Goal: Entertainment & Leisure: Consume media (video, audio)

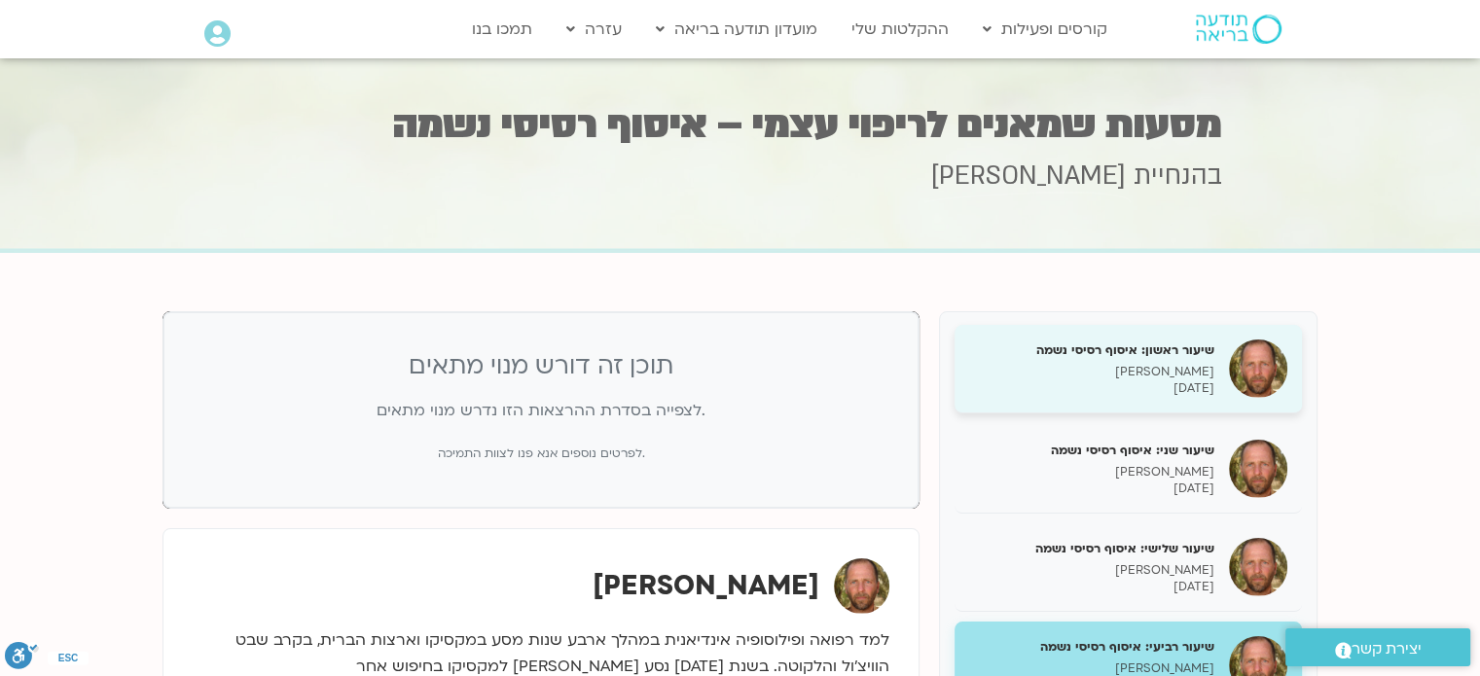
click at [1205, 349] on h5 "שיעור ראשון: איסוף רסיסי נשמה" at bounding box center [1091, 351] width 245 height 18
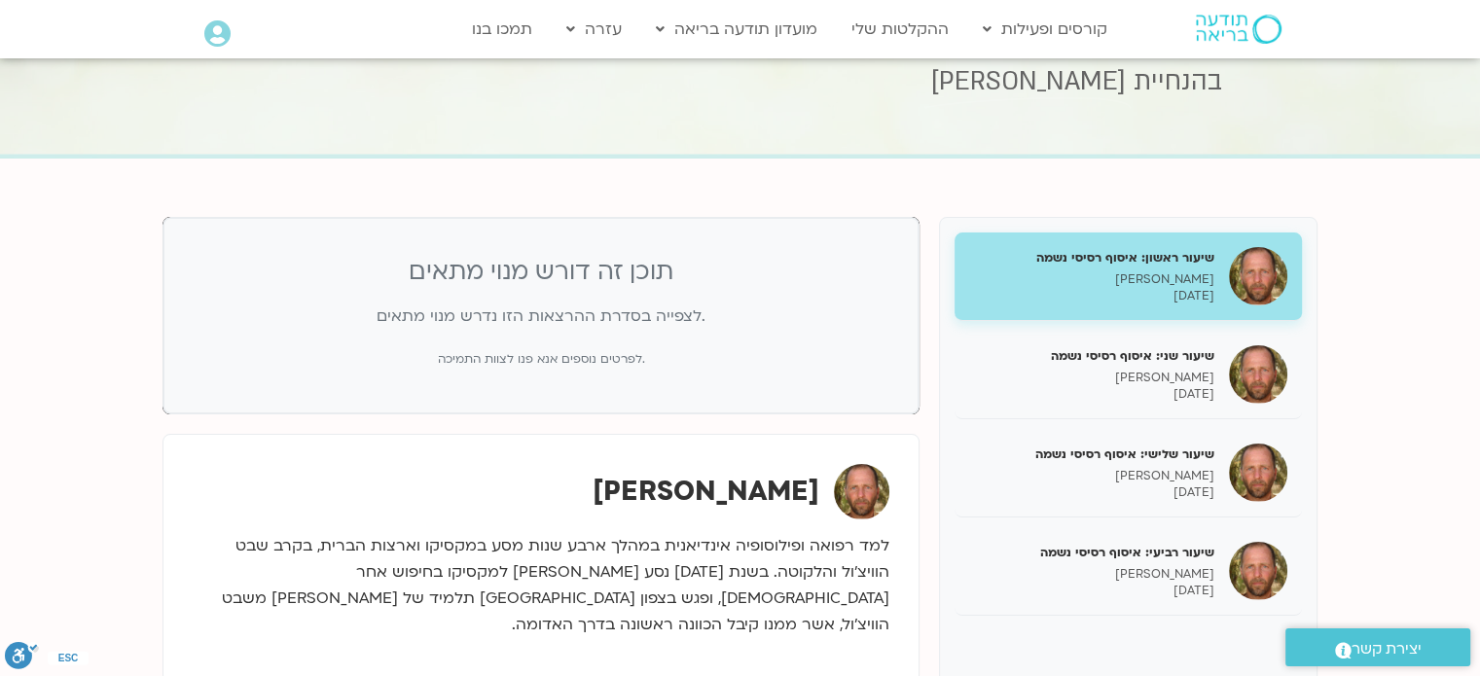
scroll to position [95, 0]
click at [498, 357] on p "לפרטים נוספים אנא פנו לצוות התמיכה." at bounding box center [541, 358] width 695 height 20
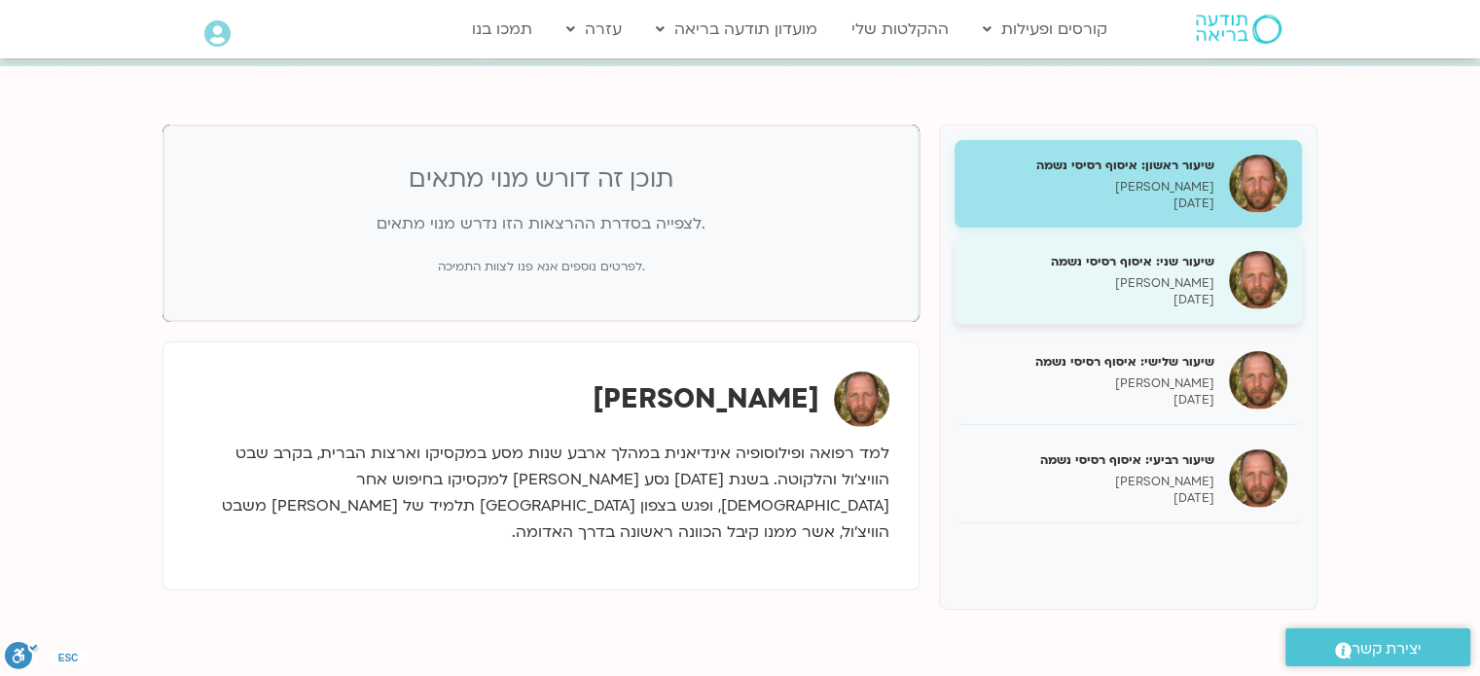
scroll to position [186, 0]
click at [1160, 271] on div "שיעור שני: איסוף רסיסי נשמה תומר פיין 02/06/2025" at bounding box center [1091, 281] width 245 height 55
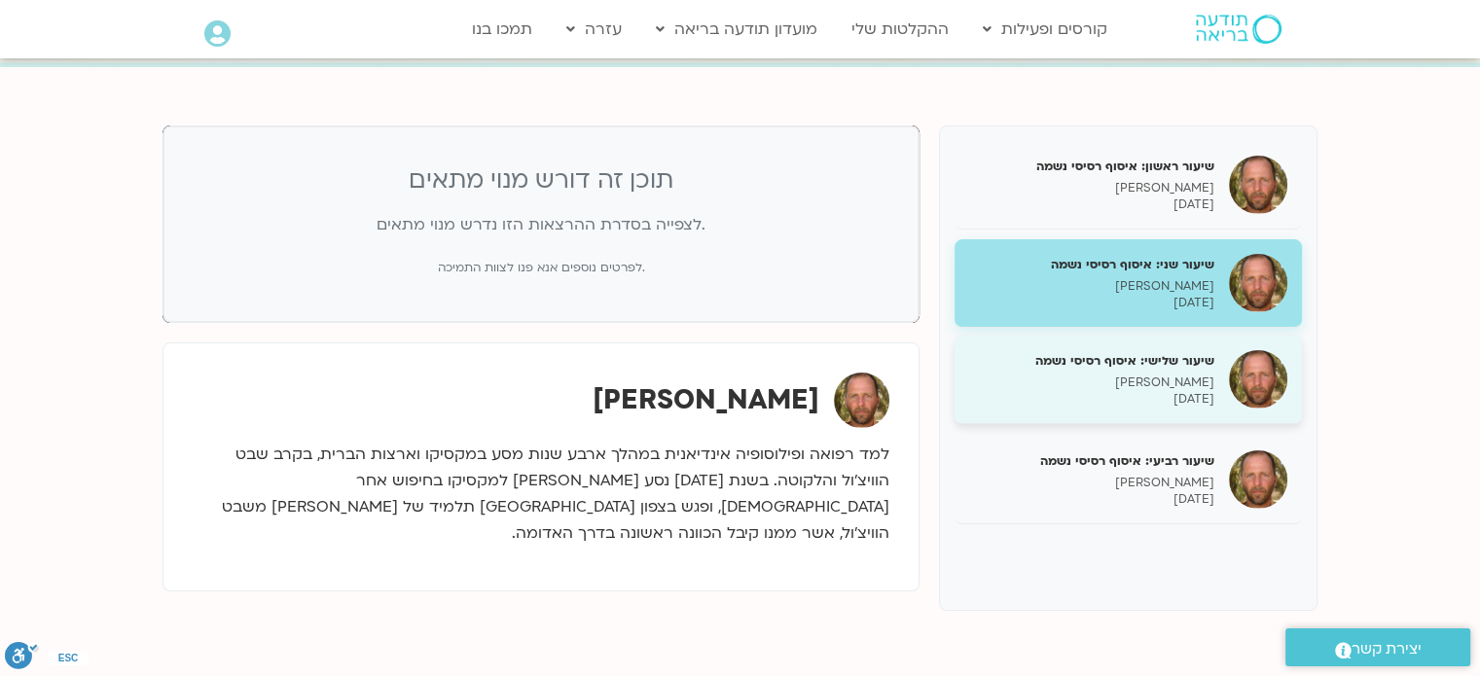
click at [1179, 381] on p "[PERSON_NAME]" at bounding box center [1091, 383] width 245 height 17
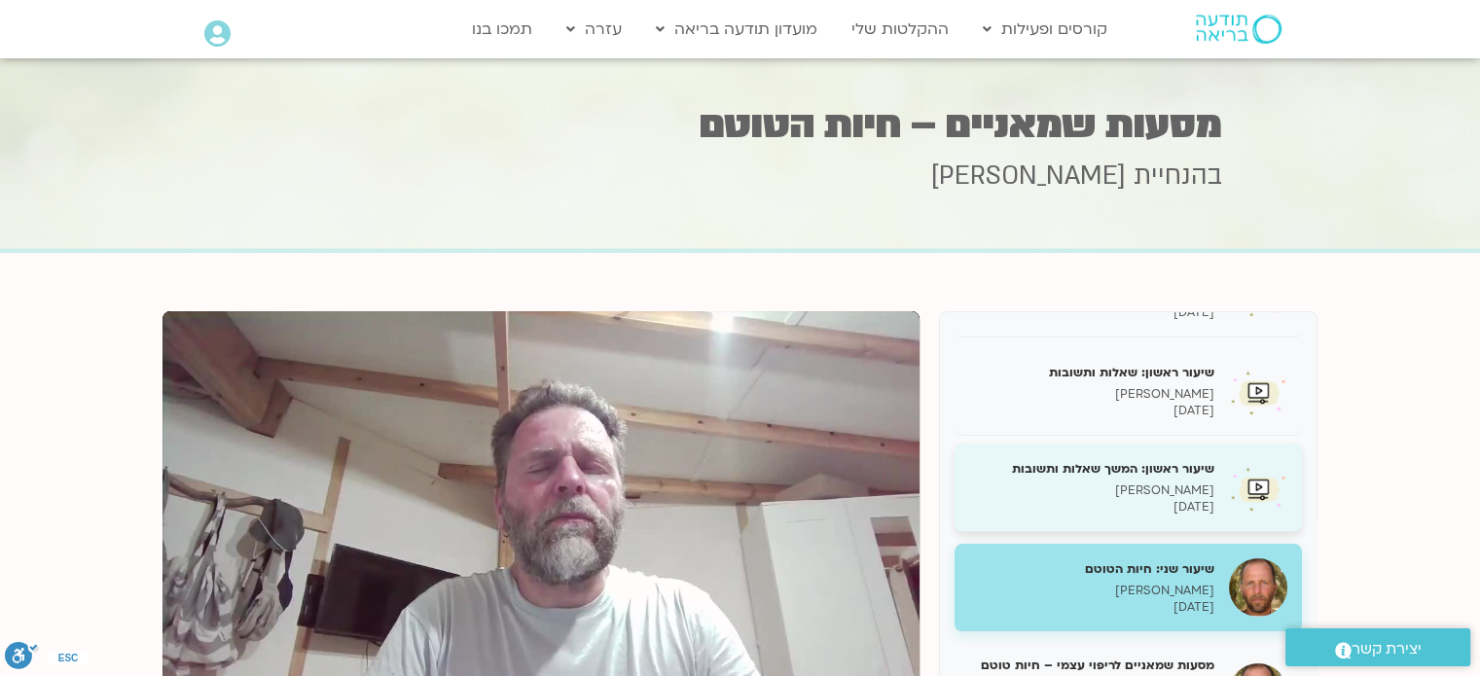
scroll to position [290, 0]
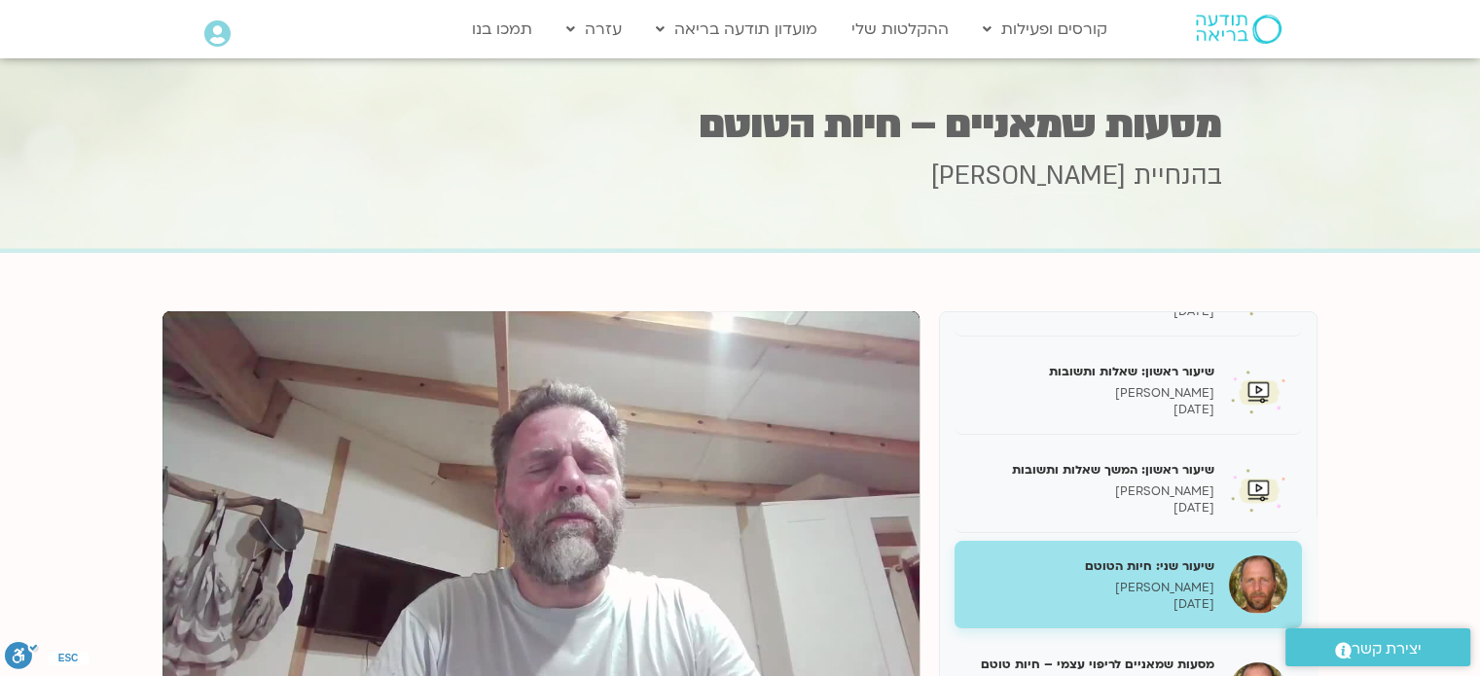
click at [1185, 574] on div "שיעור שני: חיות הטוטם [PERSON_NAME] [DATE]" at bounding box center [1091, 585] width 245 height 55
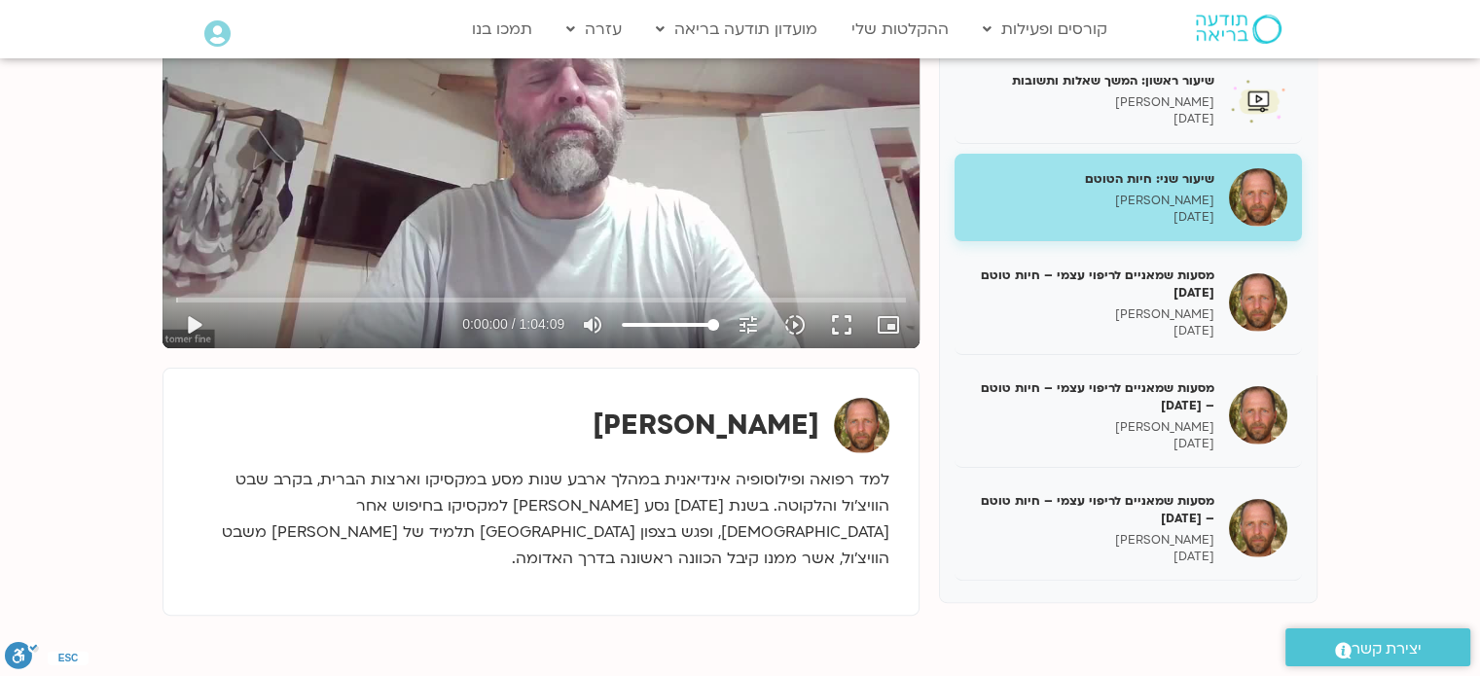
scroll to position [390, 0]
click at [195, 321] on button "play_arrow" at bounding box center [193, 324] width 47 height 47
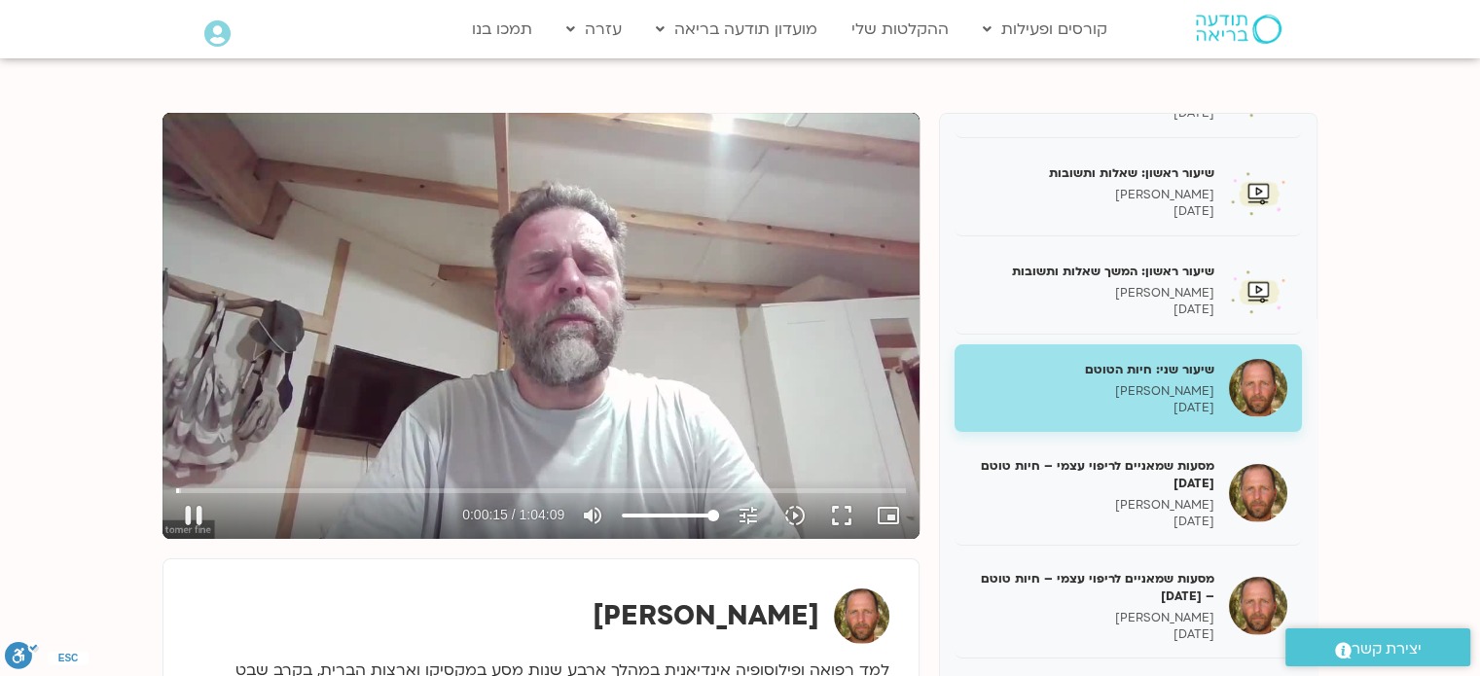
scroll to position [198, 0]
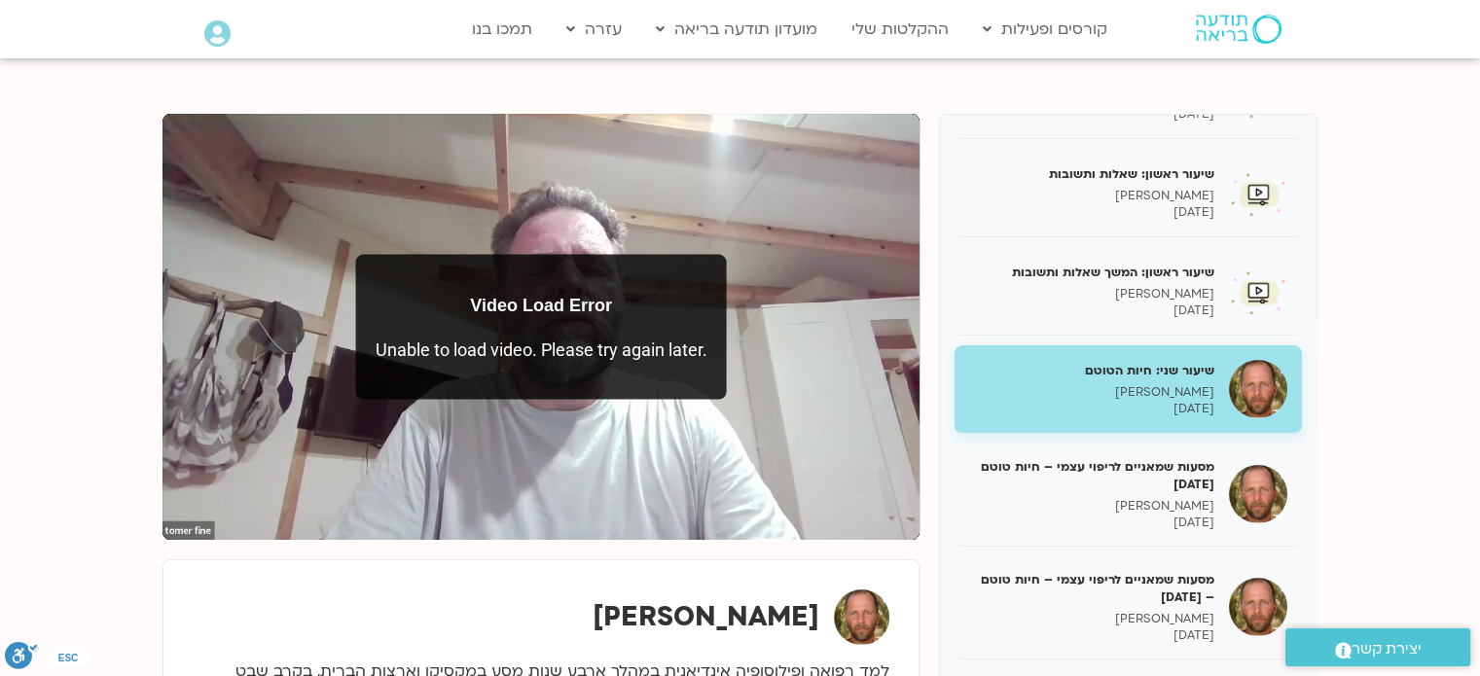
type input "299.895262"
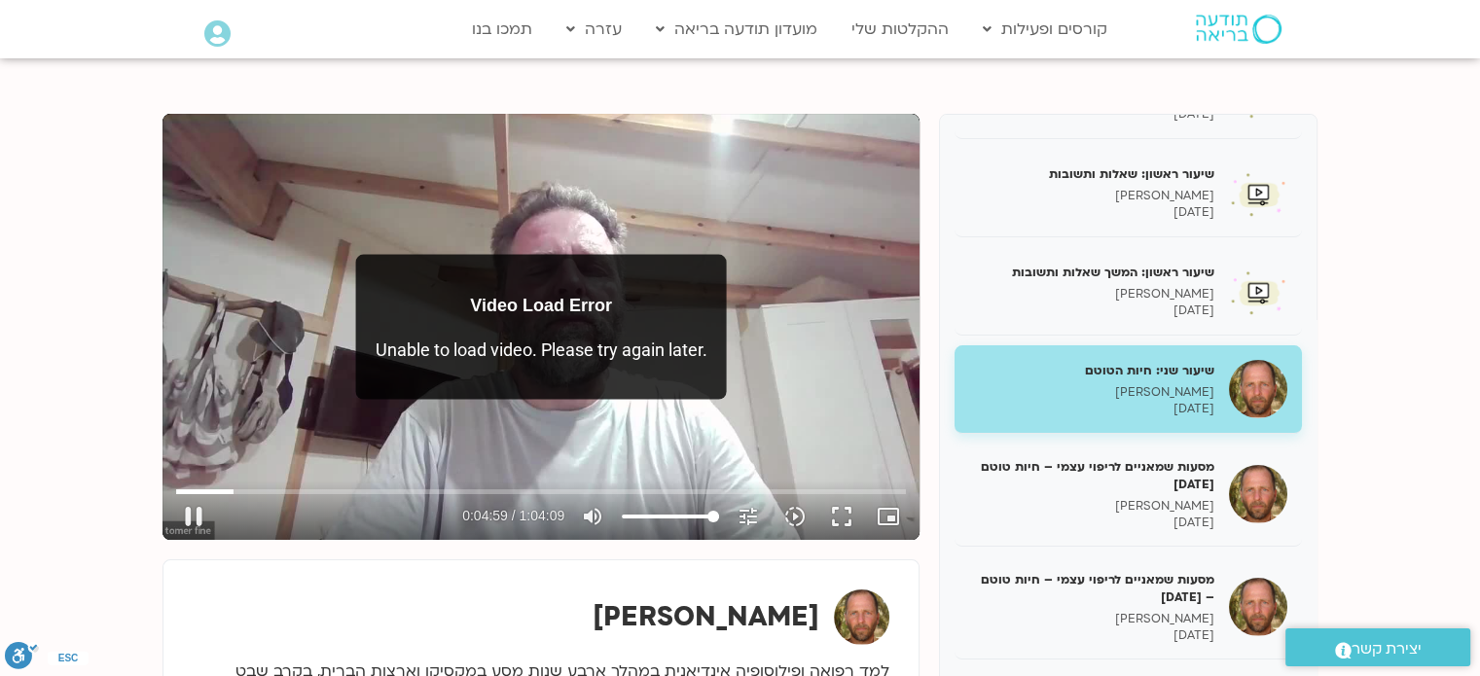
click at [559, 359] on p "Unable to load video. Please try again later." at bounding box center [542, 349] width 332 height 26
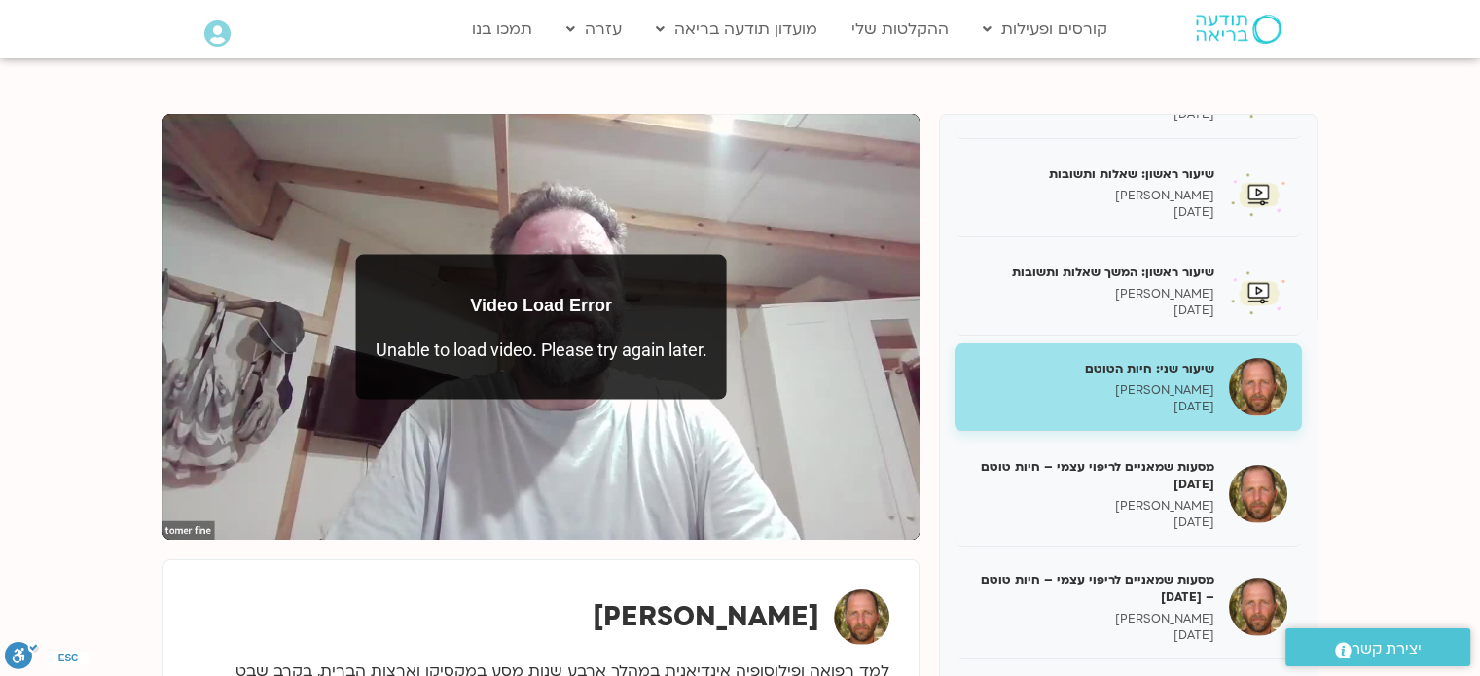
click at [1195, 384] on p "[PERSON_NAME]" at bounding box center [1091, 390] width 245 height 17
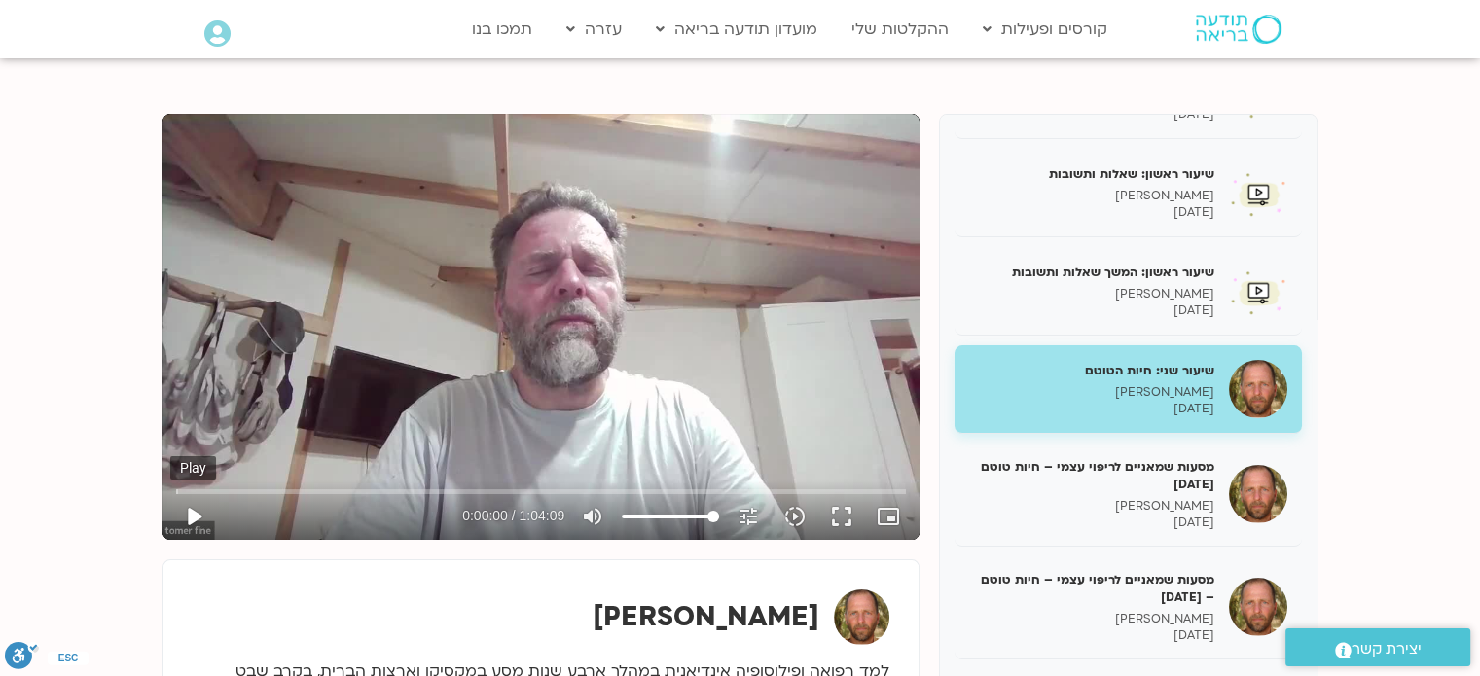
click at [190, 514] on button "play_arrow" at bounding box center [193, 516] width 47 height 47
click at [393, 489] on input "Seek" at bounding box center [541, 492] width 730 height 12
click at [343, 488] on input "Seek" at bounding box center [541, 492] width 730 height 12
click at [306, 489] on input "Seek" at bounding box center [541, 492] width 730 height 12
click at [271, 491] on input "Seek" at bounding box center [541, 492] width 730 height 12
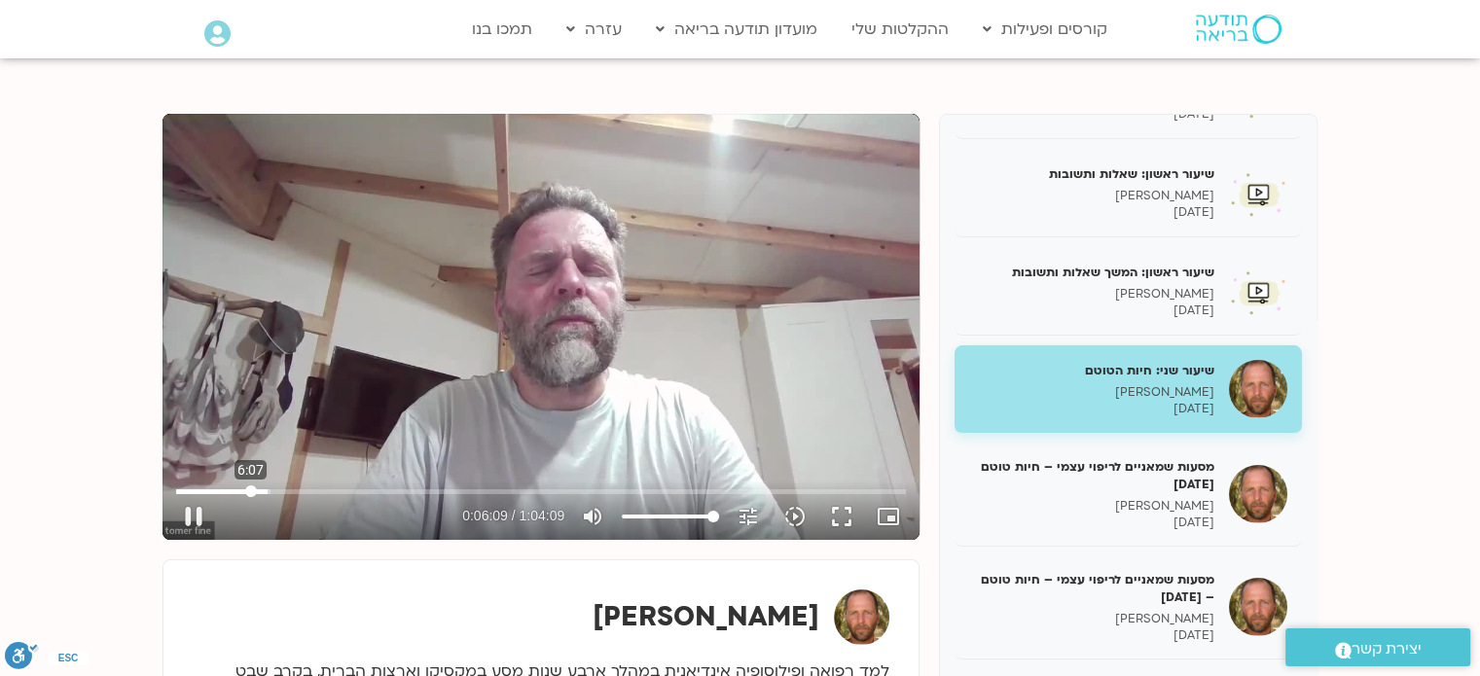
click at [250, 489] on input "Seek" at bounding box center [541, 492] width 730 height 12
click at [226, 490] on input "Seek" at bounding box center [541, 492] width 730 height 12
click at [491, 492] on input "Seek" at bounding box center [541, 492] width 730 height 12
click at [191, 516] on button "pause" at bounding box center [193, 516] width 47 height 47
type input "1681.577726"
